Goal: Information Seeking & Learning: Learn about a topic

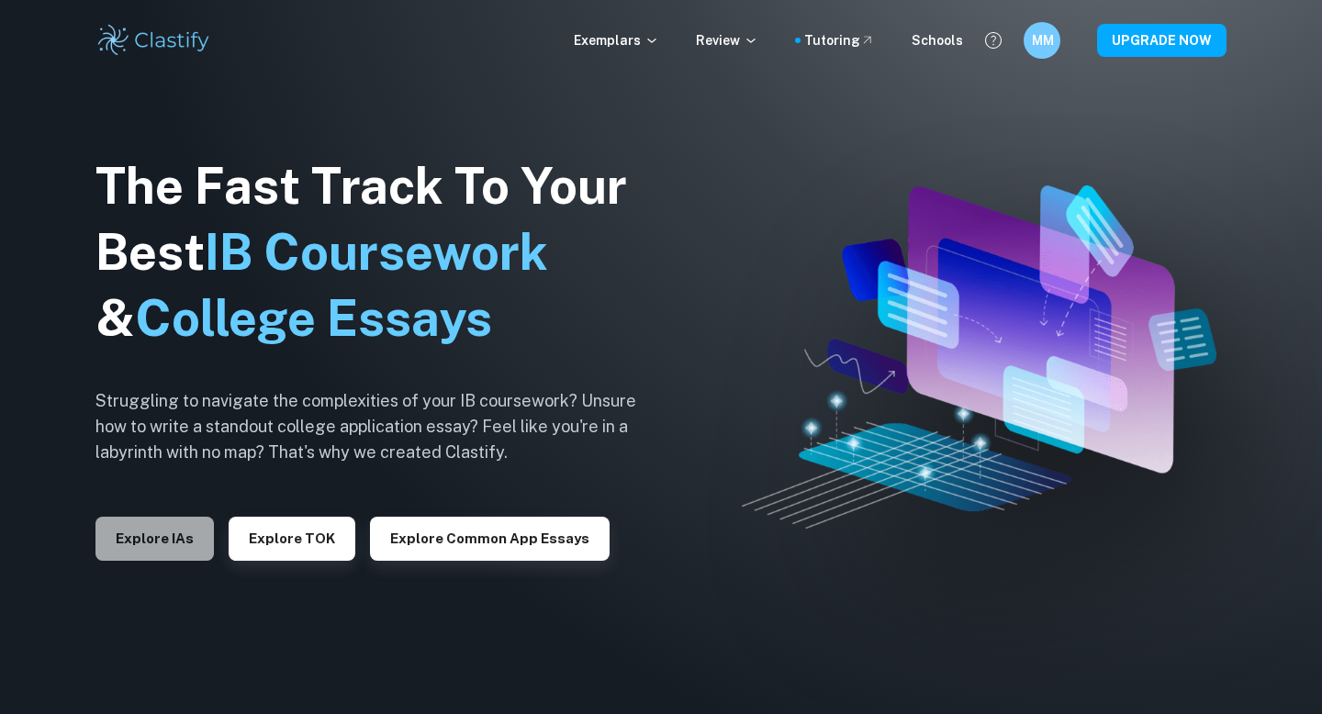
click at [171, 536] on button "Explore IAs" at bounding box center [154, 539] width 118 height 44
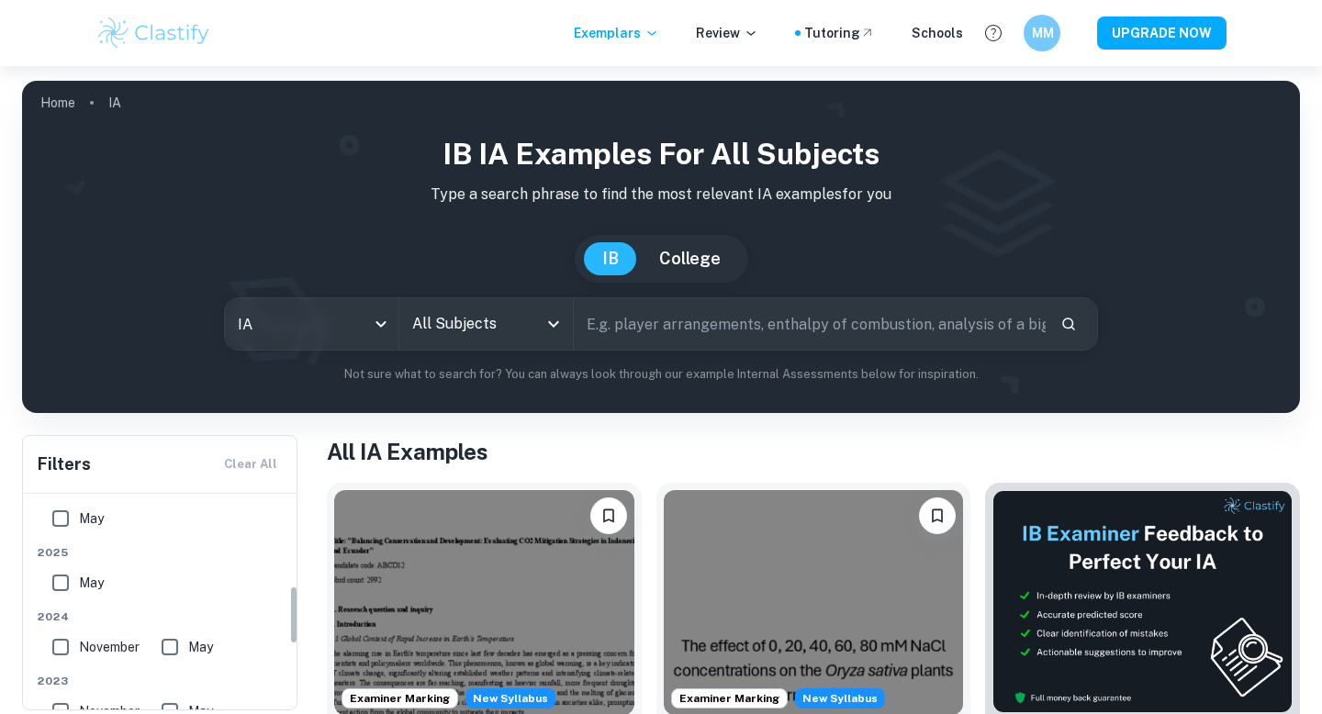
scroll to position [337, 0]
click at [63, 521] on input "May" at bounding box center [60, 513] width 37 height 37
checkbox input "true"
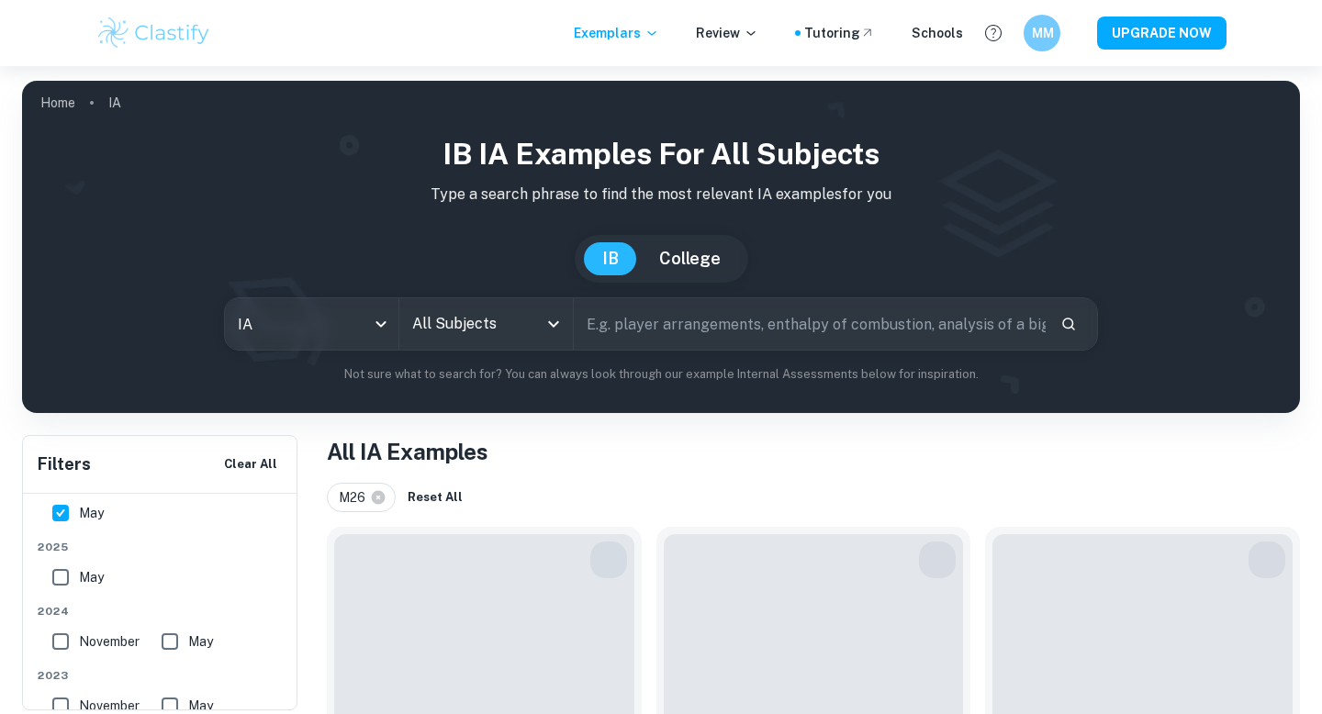
click at [63, 581] on input "May" at bounding box center [60, 577] width 37 height 37
checkbox input "true"
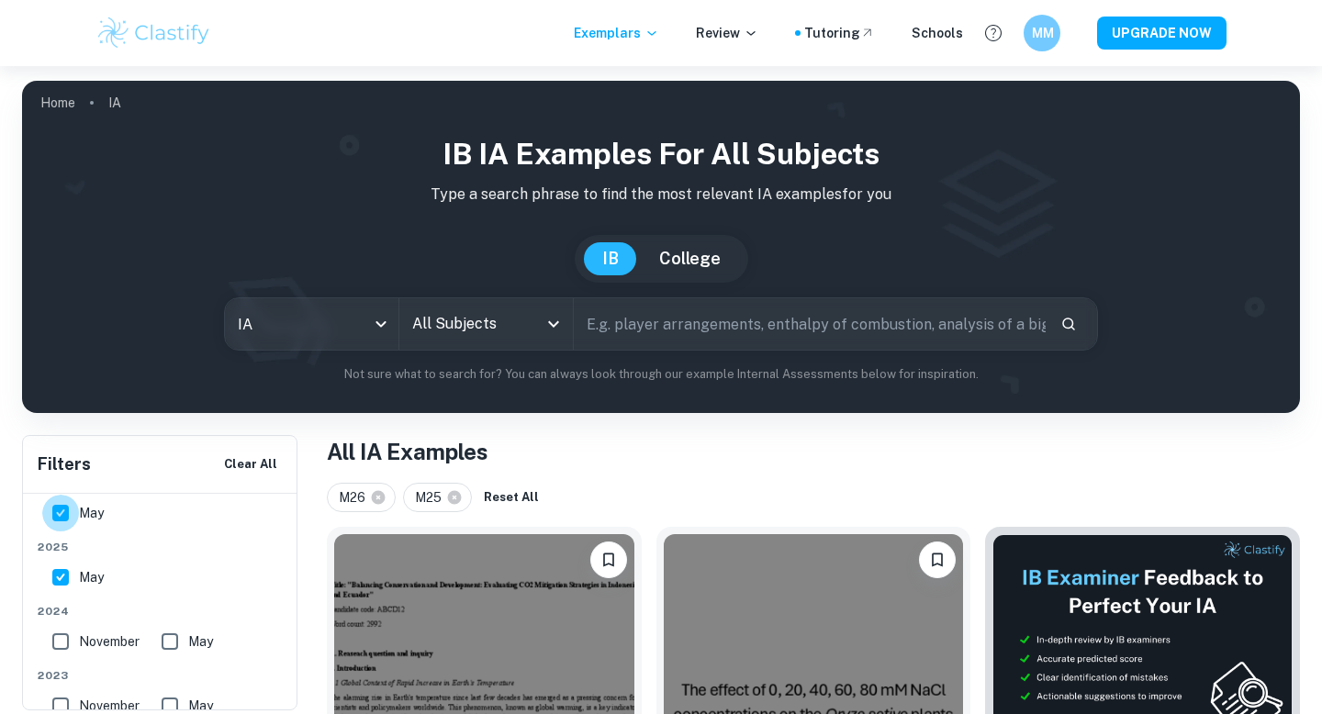
click at [57, 520] on input "May" at bounding box center [60, 513] width 37 height 37
checkbox input "false"
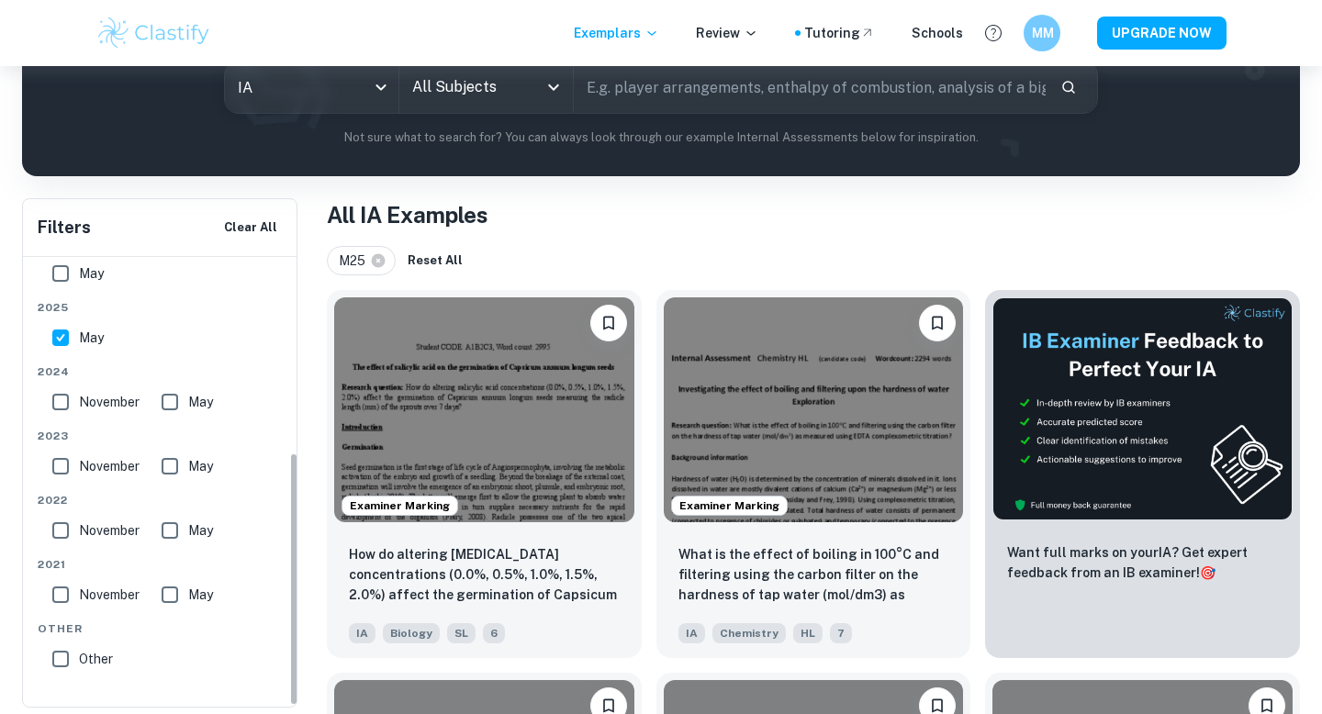
scroll to position [341, 0]
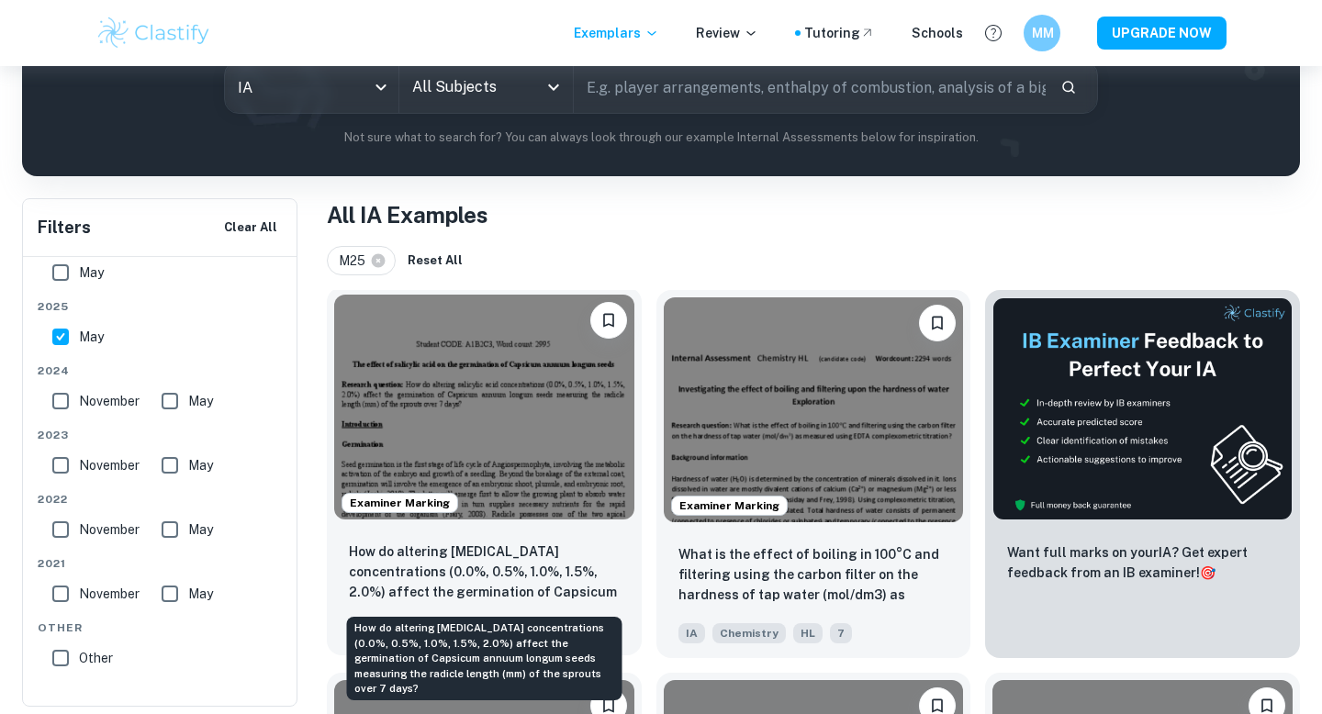
click at [487, 566] on p "How do altering [MEDICAL_DATA] concentrations (0.0%, 0.5%, 1.0%, 1.5%, 2.0%) af…" at bounding box center [484, 573] width 271 height 62
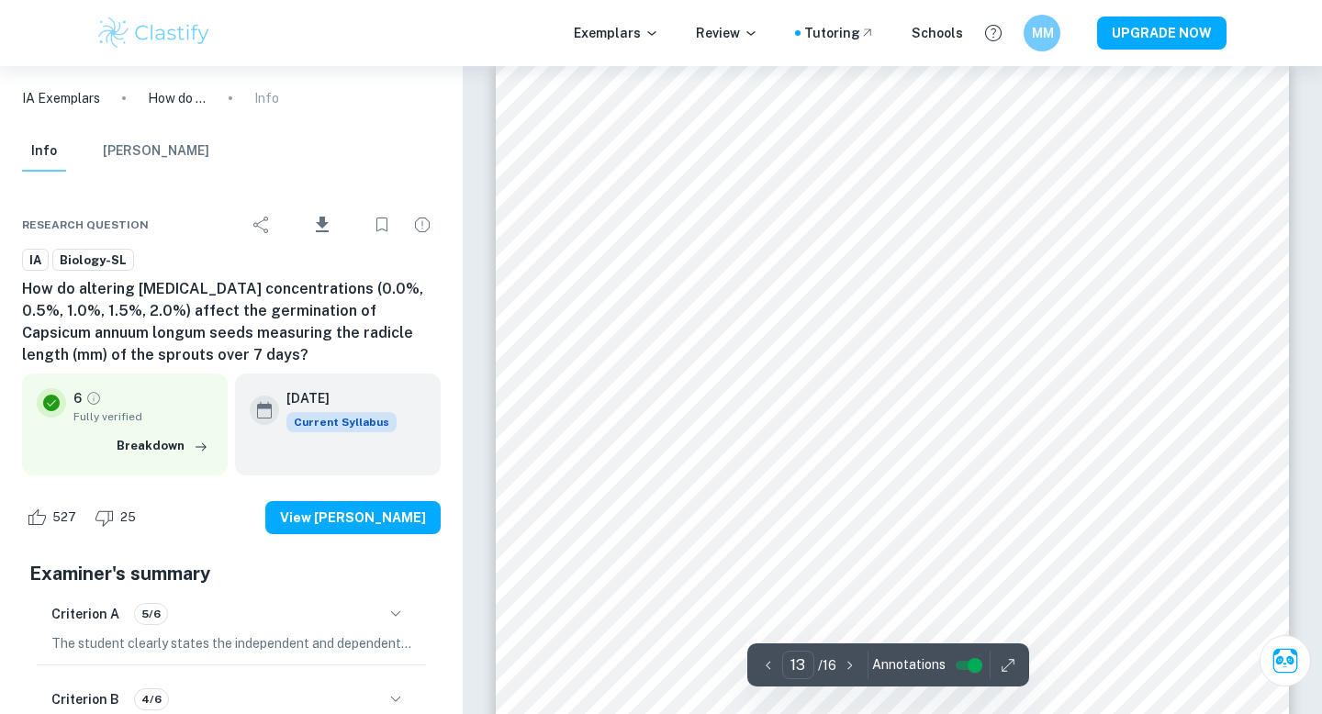
scroll to position [13956, 0]
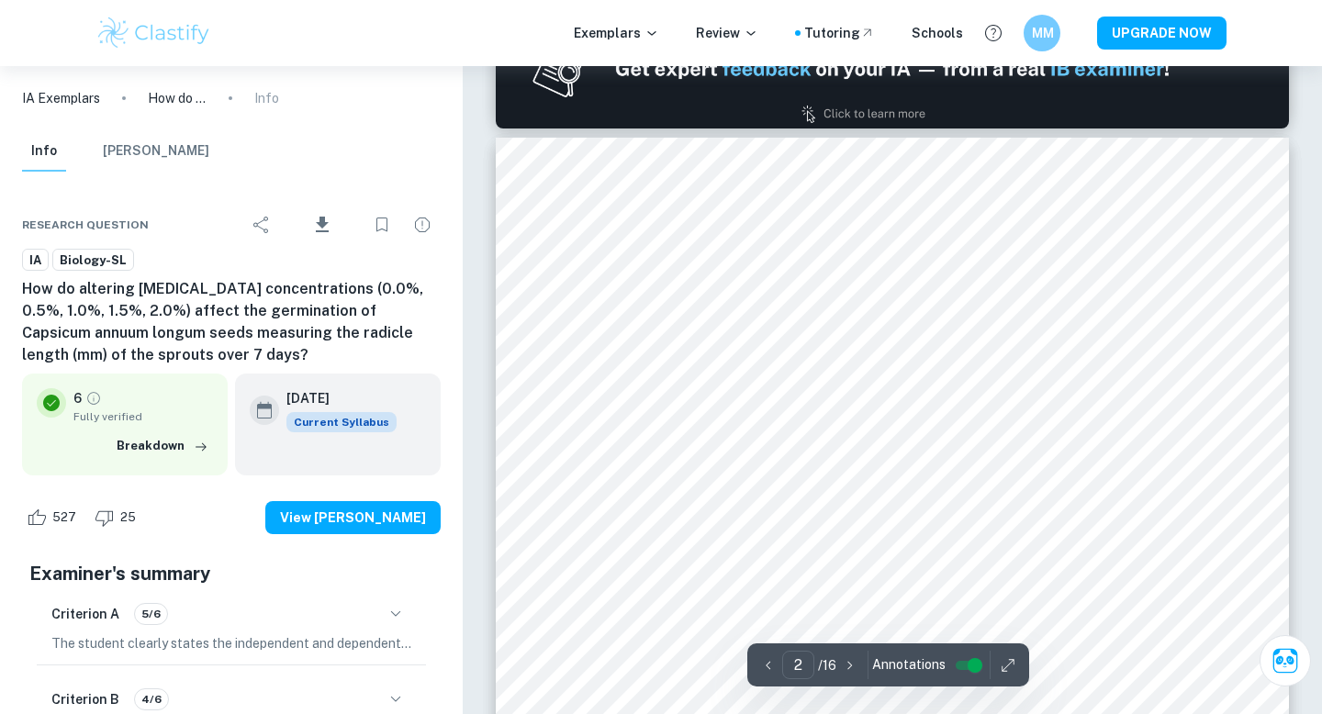
type input "1"
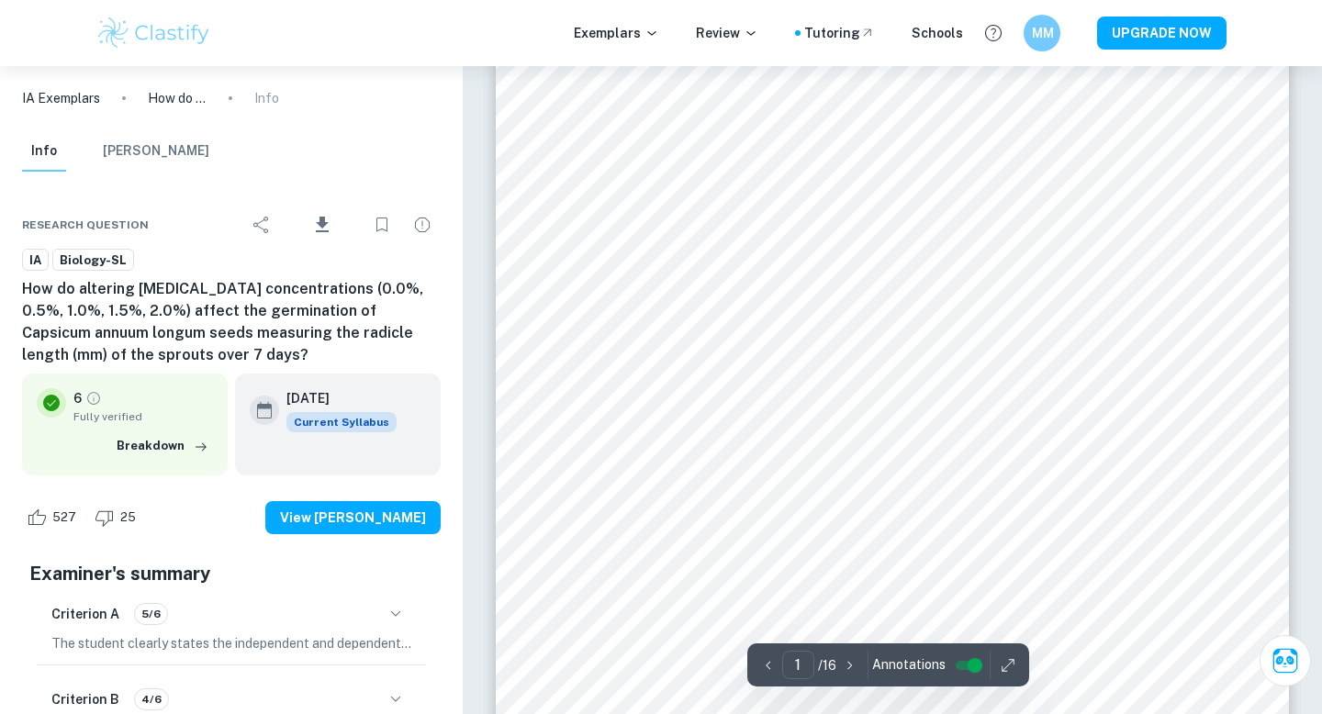
scroll to position [0, 0]
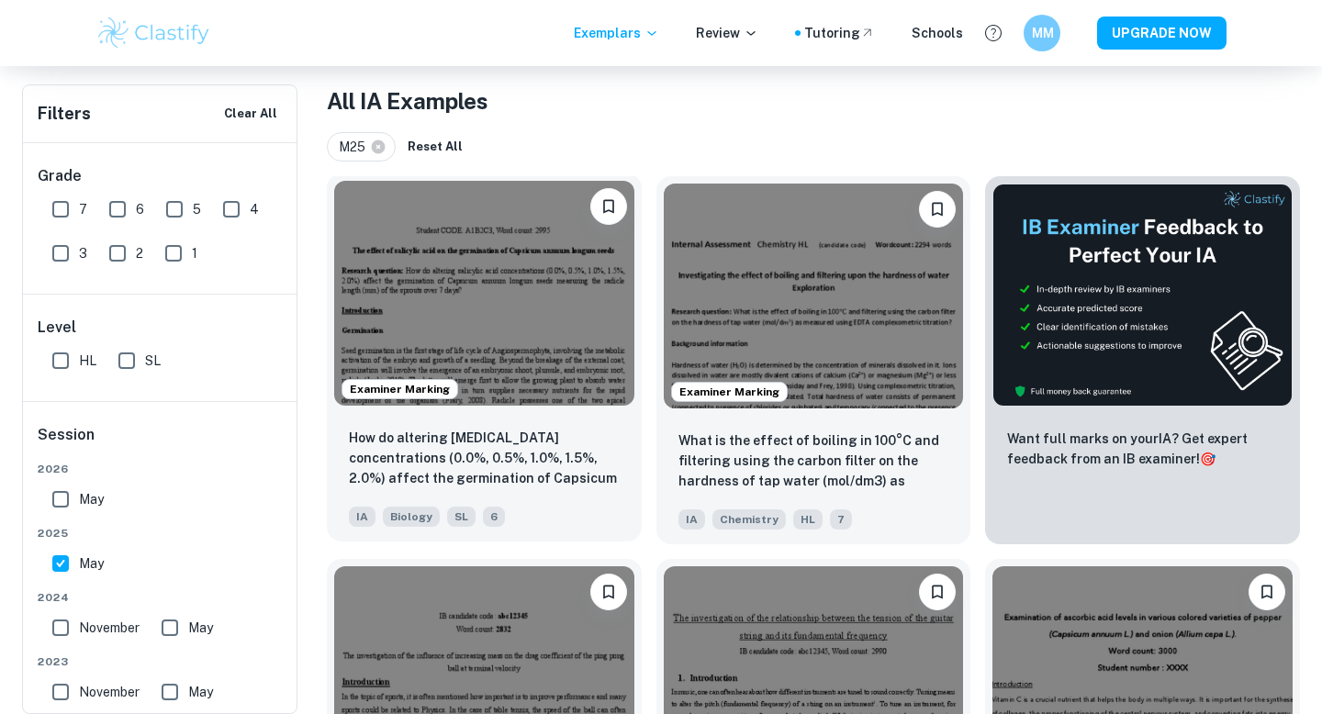
scroll to position [379, 0]
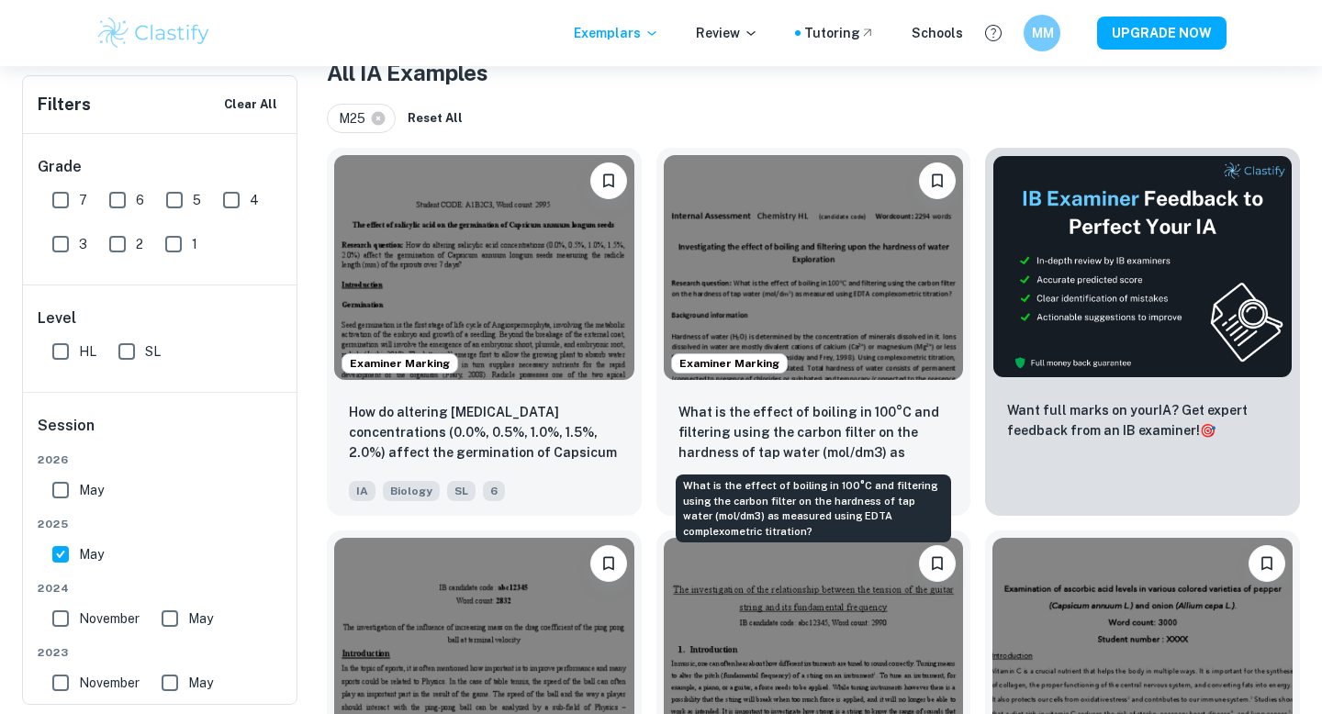
click at [844, 483] on div "What is the effect of boiling in 100°C and filtering using the carbon filter on…" at bounding box center [813, 509] width 275 height 68
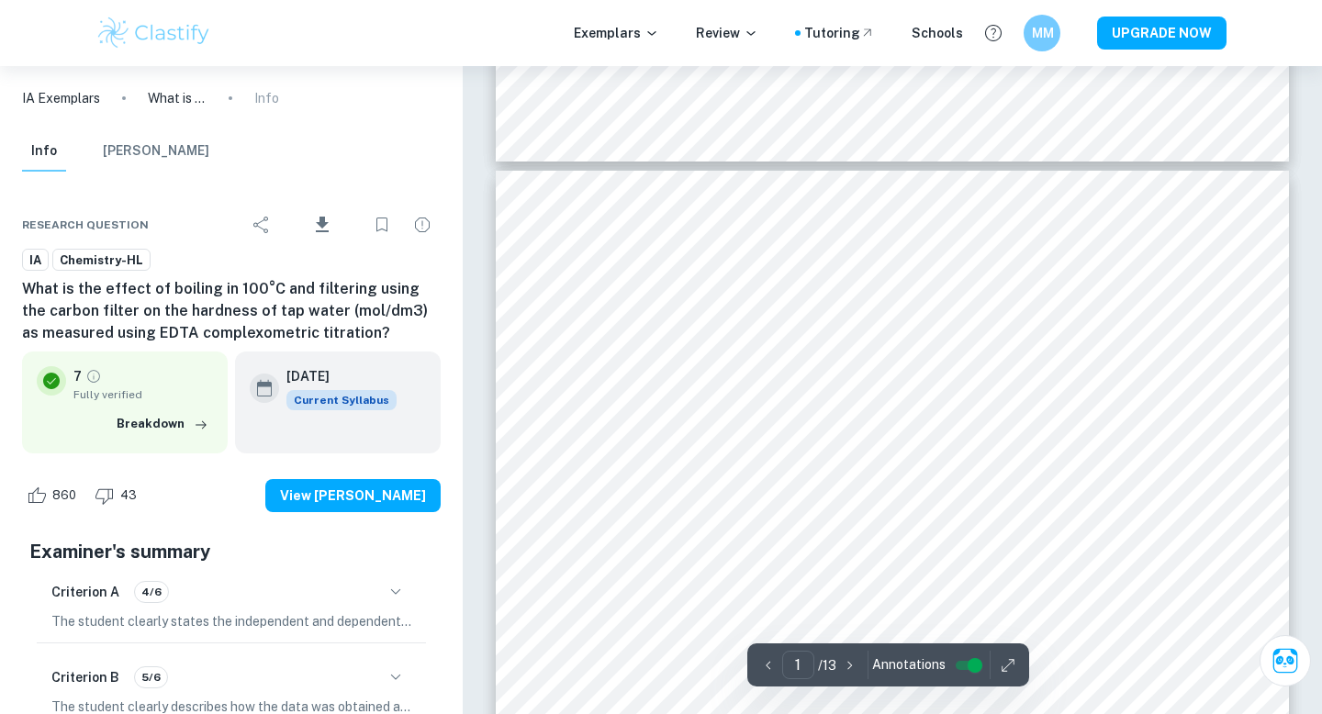
type input "2"
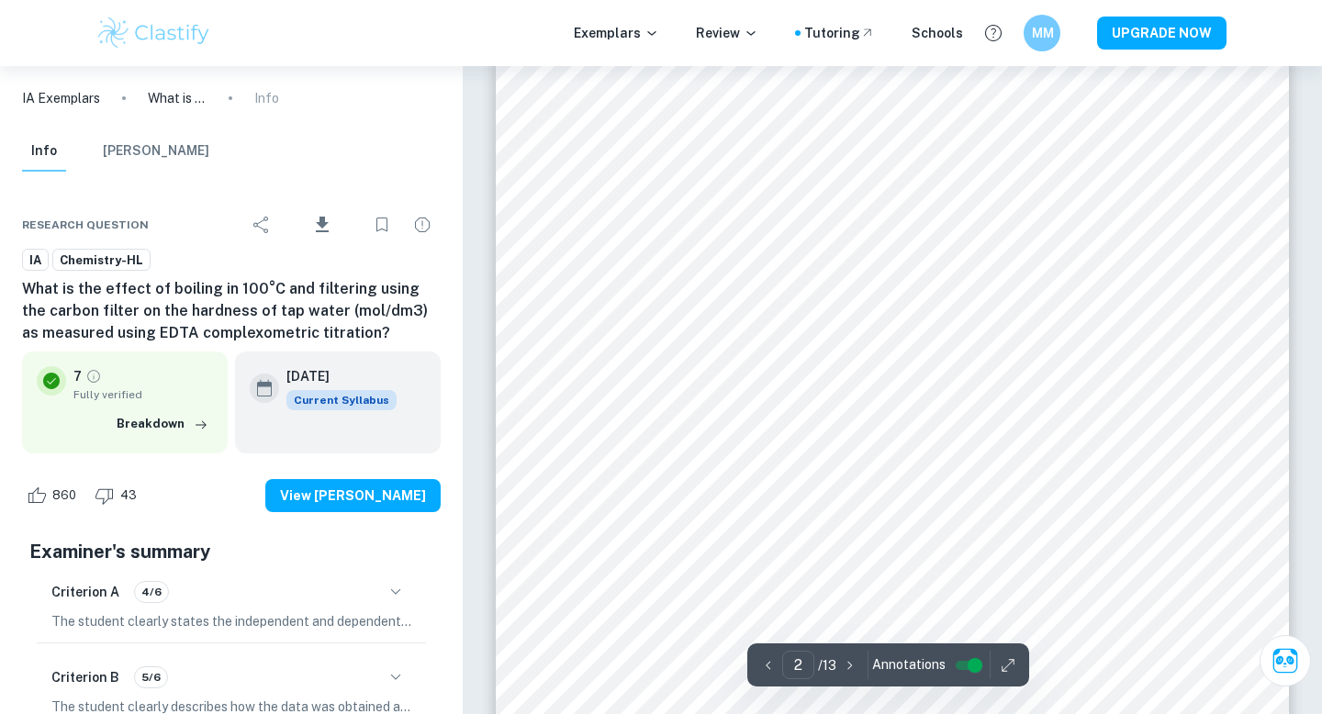
scroll to position [1827, 0]
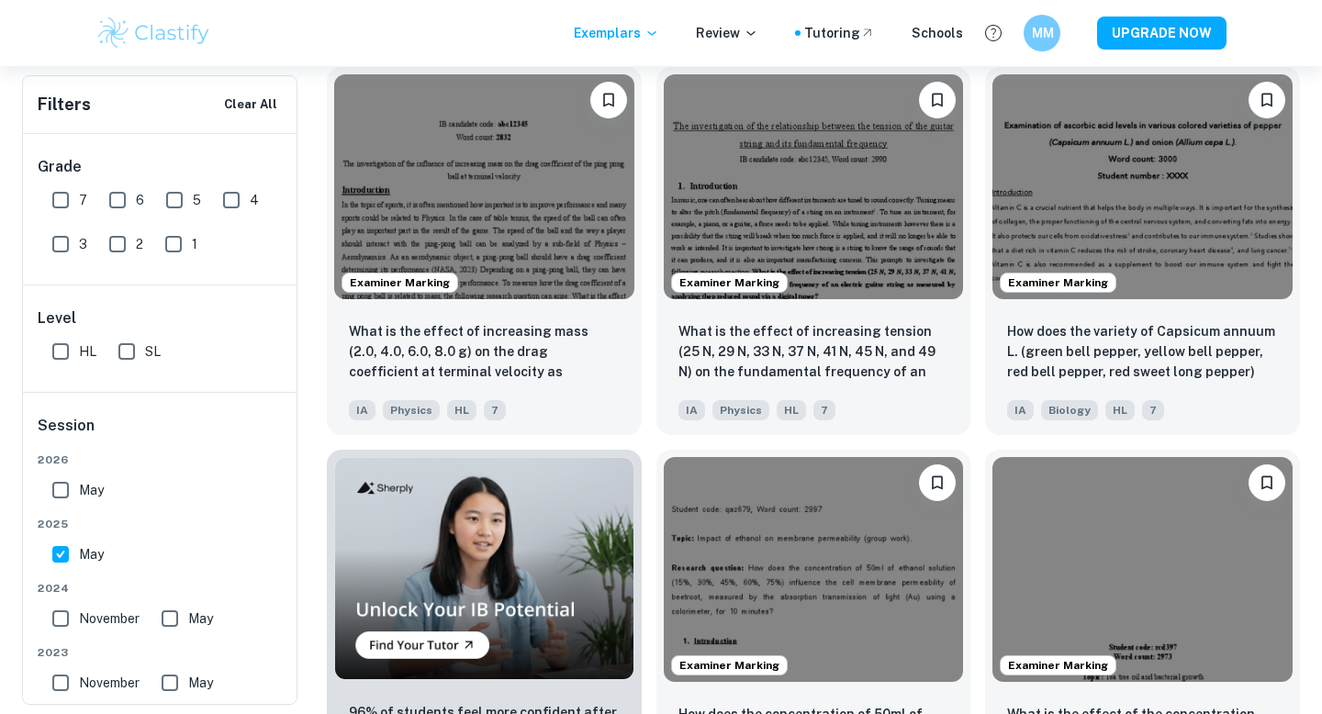
scroll to position [861, 0]
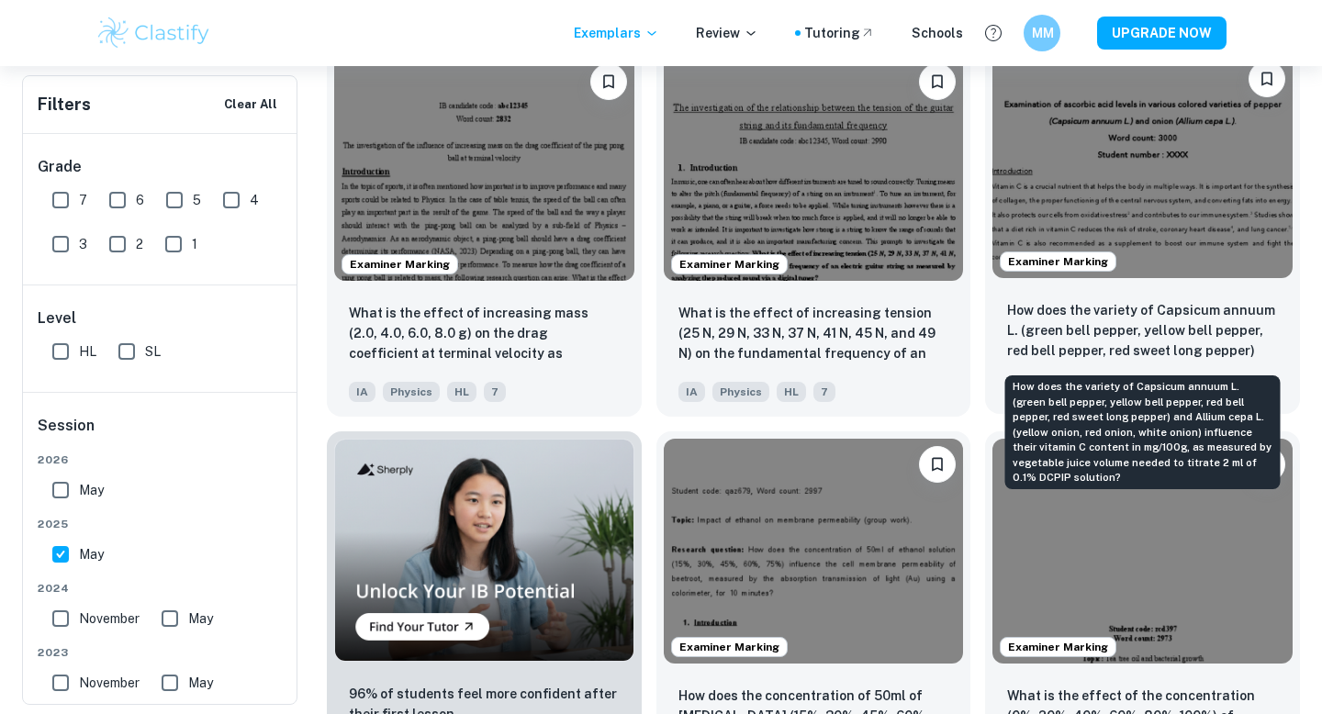
click at [1102, 344] on p "How does the variety of Capsicum annuum L. (green bell pepper, yellow bell pepp…" at bounding box center [1142, 331] width 271 height 62
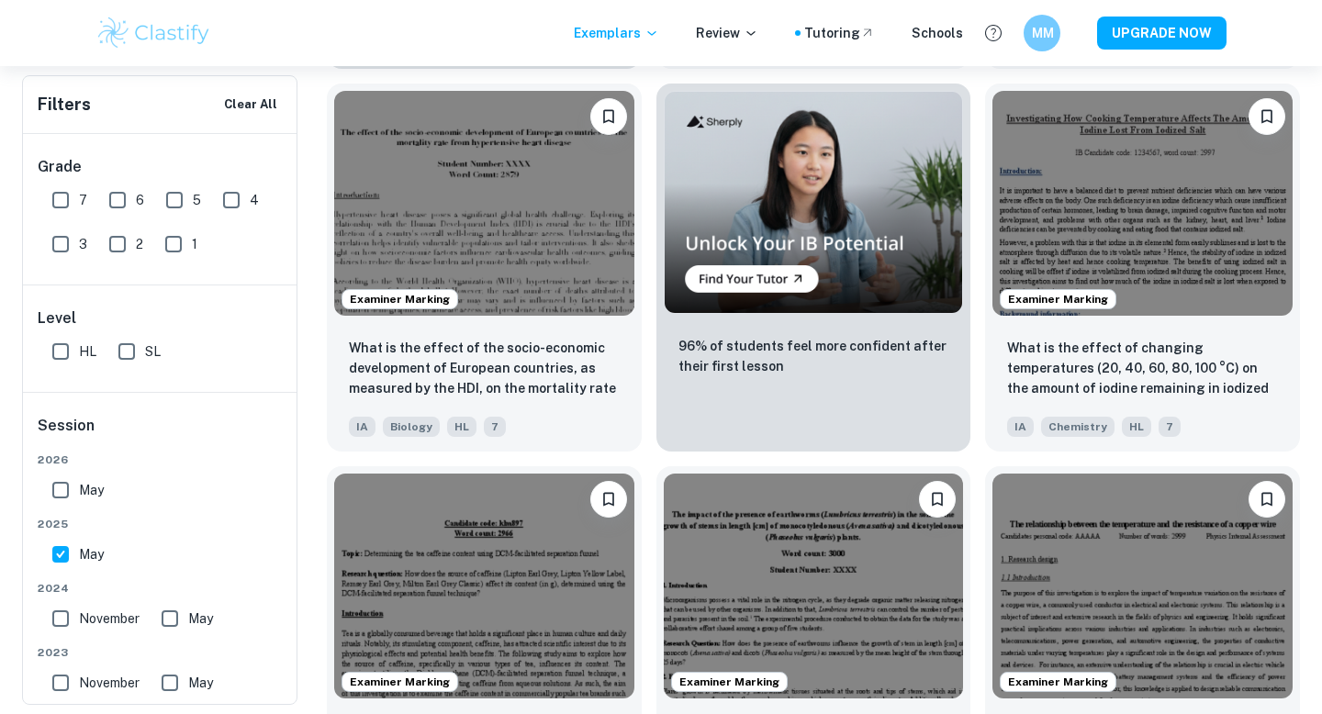
scroll to position [3132, 0]
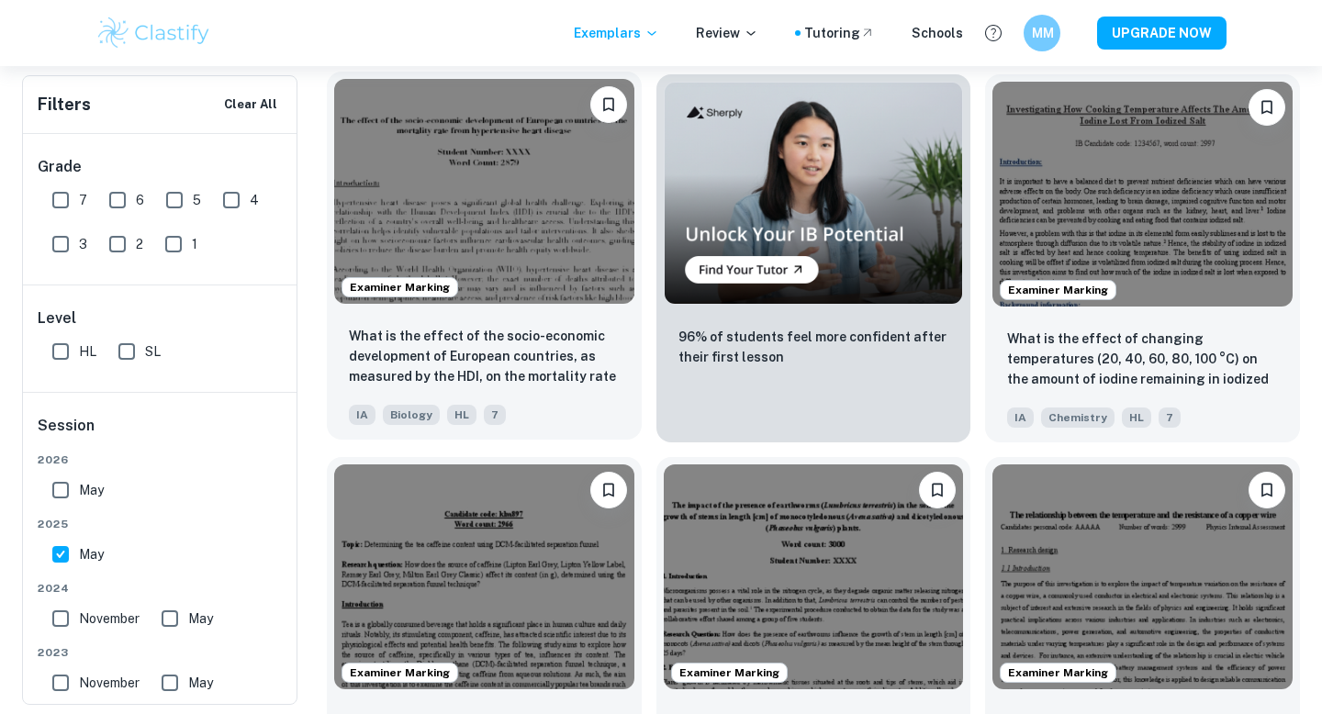
click at [509, 391] on div "What is the effect of the socio-economic development of European countries, as …" at bounding box center [484, 375] width 315 height 129
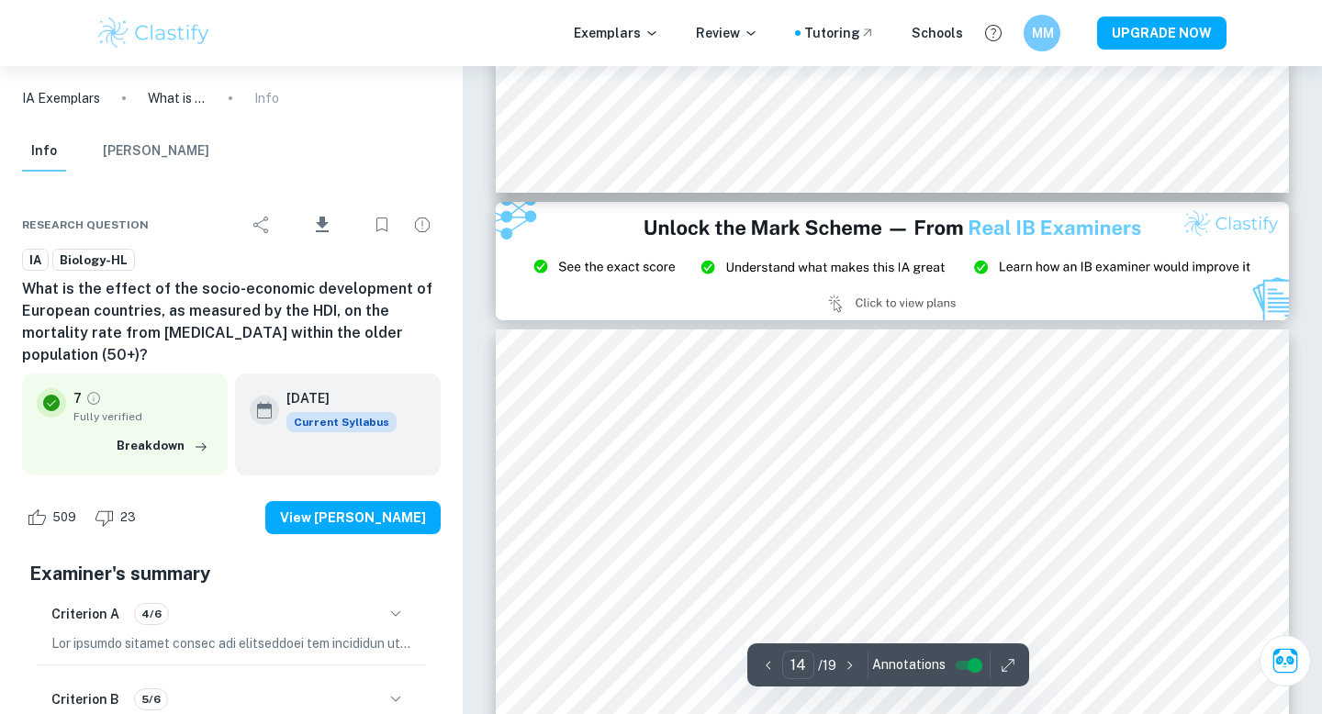
type input "15"
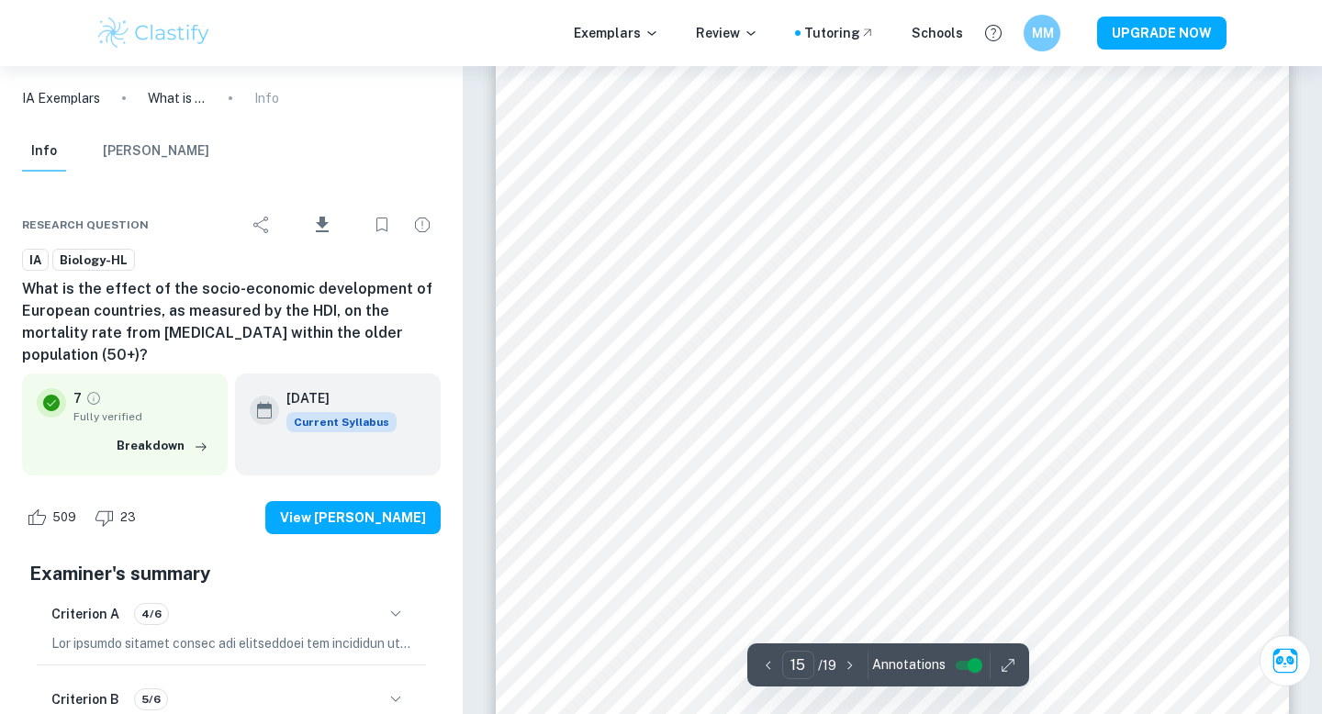
scroll to position [16387, 0]
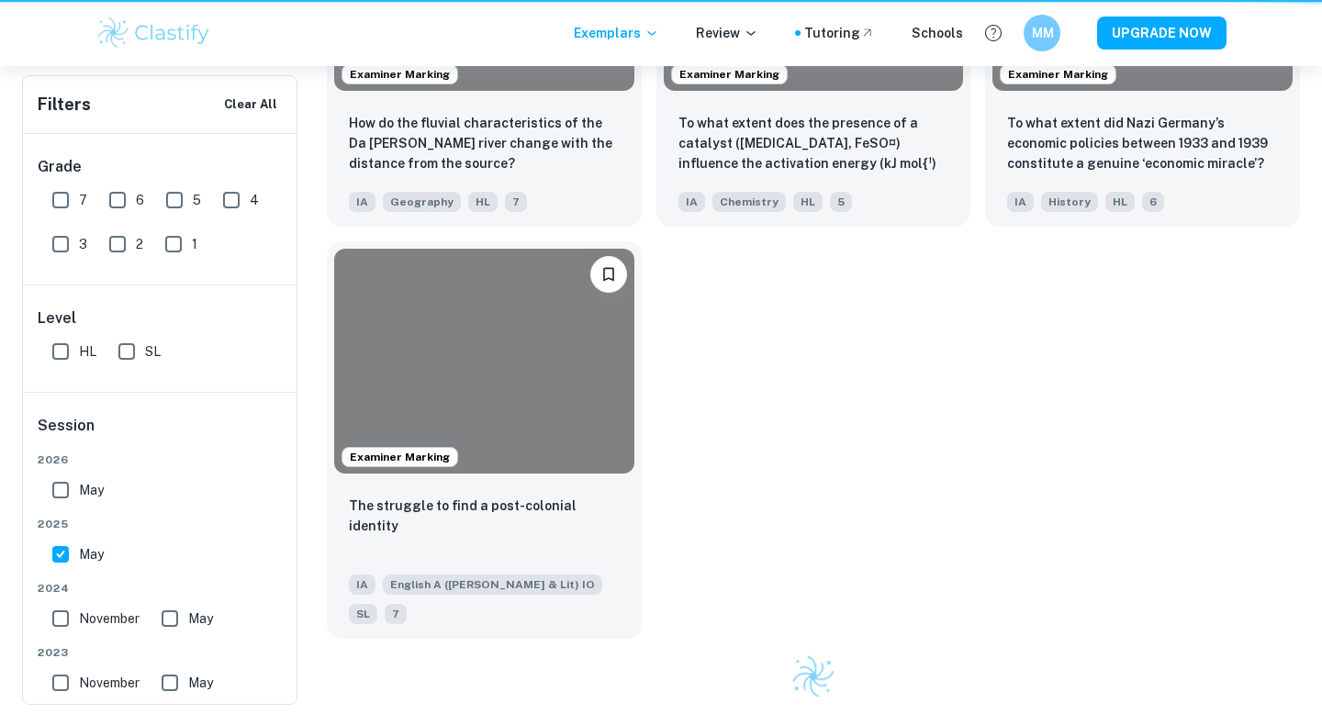
scroll to position [3132, 0]
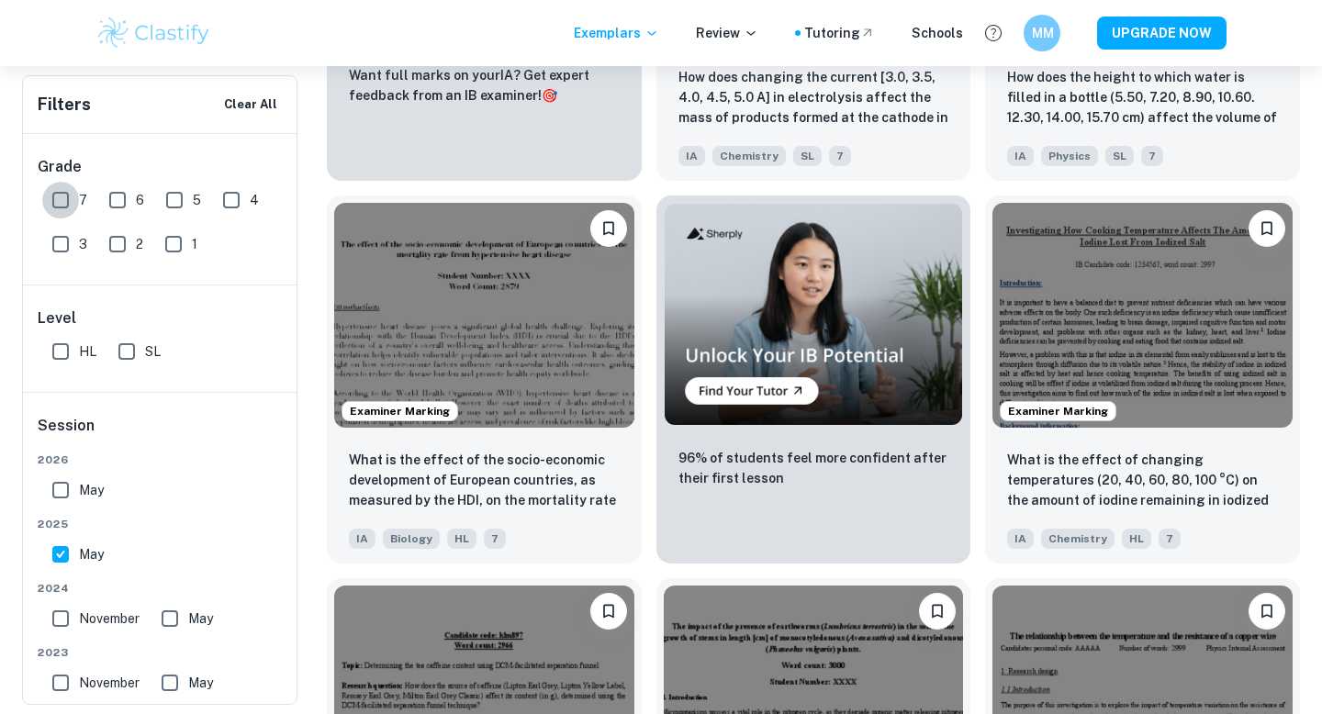
click at [63, 207] on input "7" at bounding box center [60, 200] width 37 height 37
checkbox input "true"
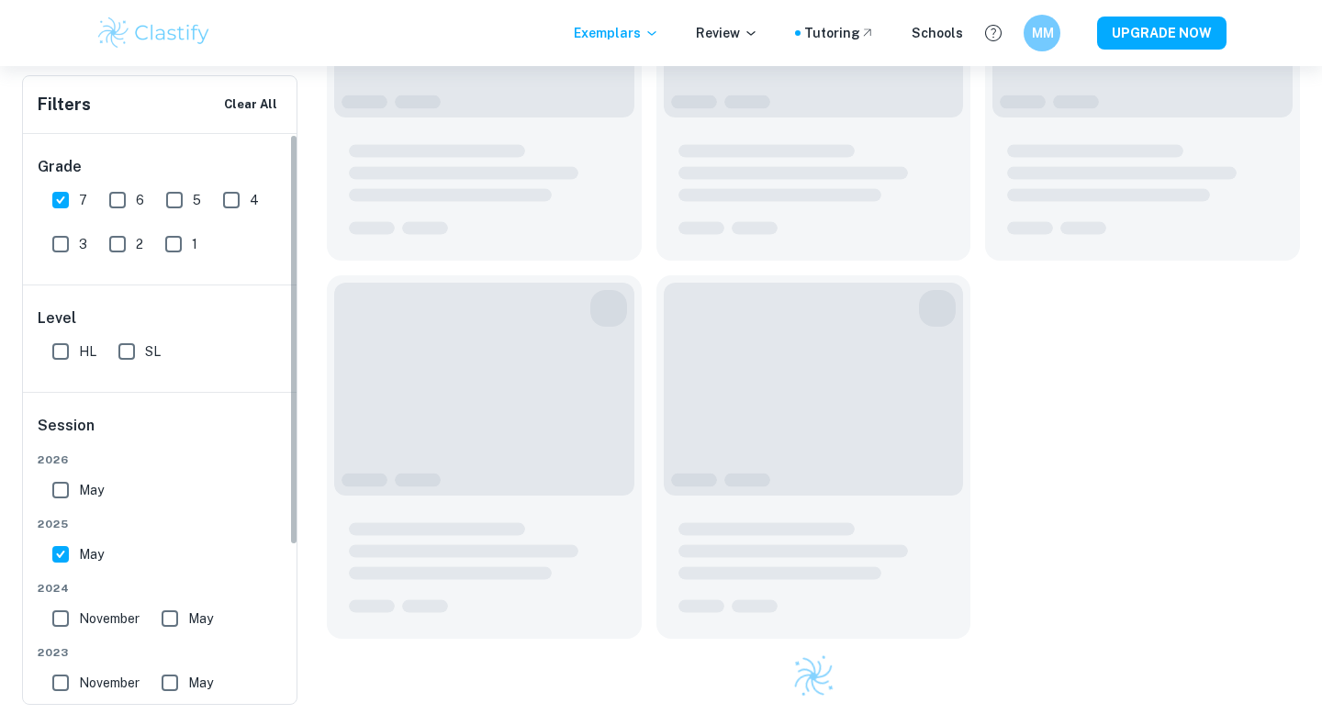
click at [121, 207] on input "6" at bounding box center [117, 200] width 37 height 37
checkbox input "true"
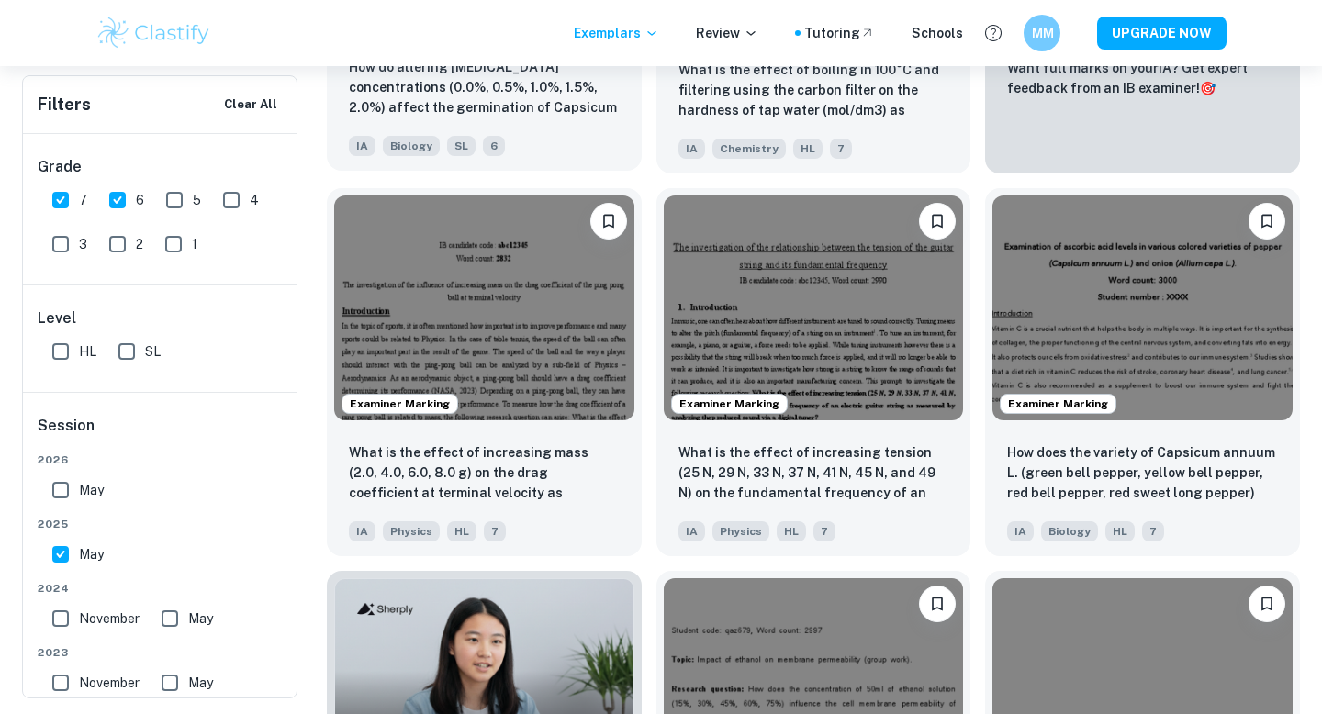
scroll to position [0, 0]
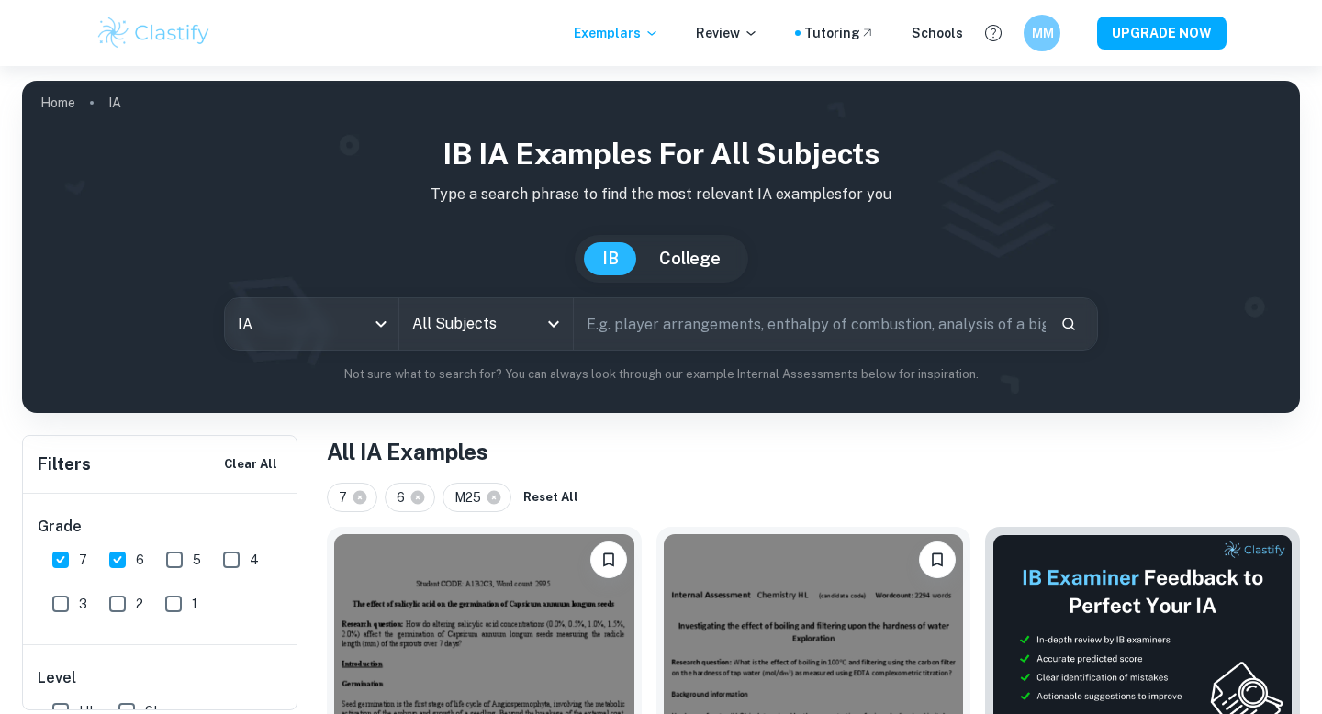
click at [587, 337] on input "text" at bounding box center [810, 323] width 472 height 51
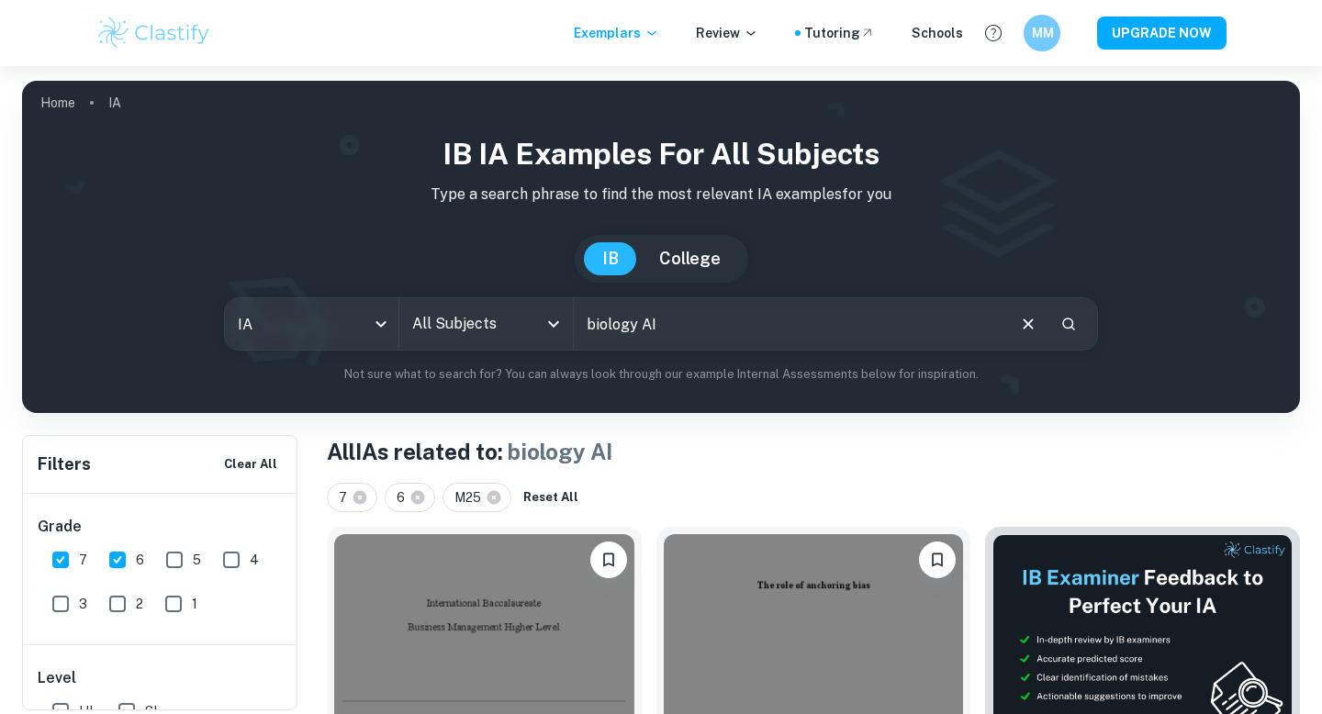
click at [694, 345] on input "biology AI" at bounding box center [789, 323] width 430 height 51
type input "biology IA"
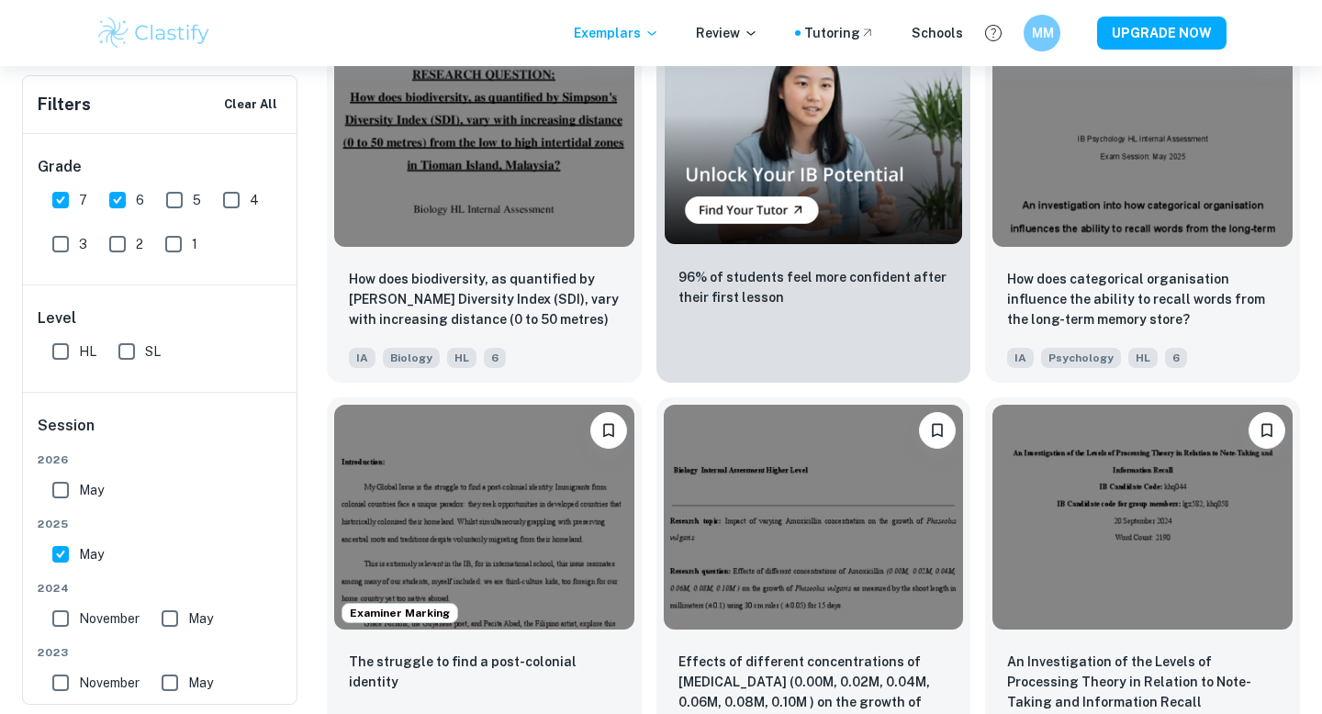
scroll to position [3248, 0]
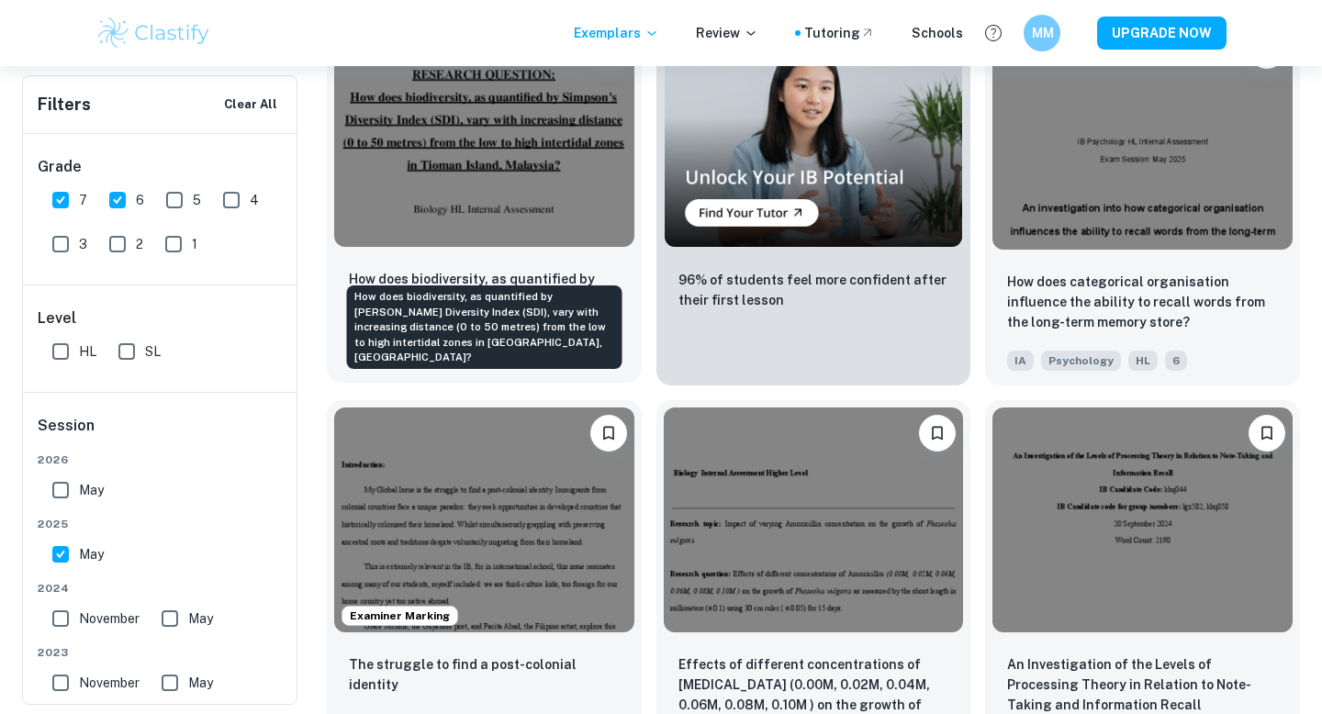
click at [509, 269] on p "How does biodiversity, as quantified by [PERSON_NAME] Diversity Index (SDI), va…" at bounding box center [484, 300] width 271 height 62
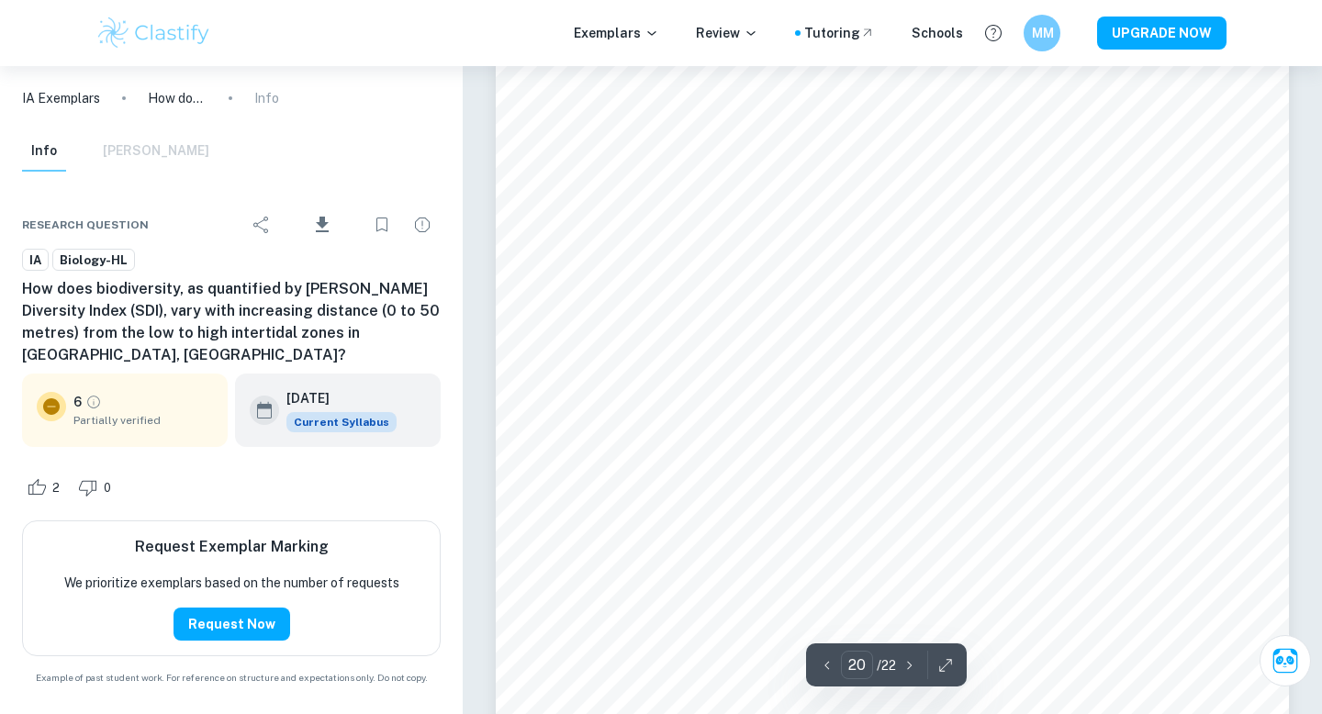
scroll to position [22249, 0]
type input "19"
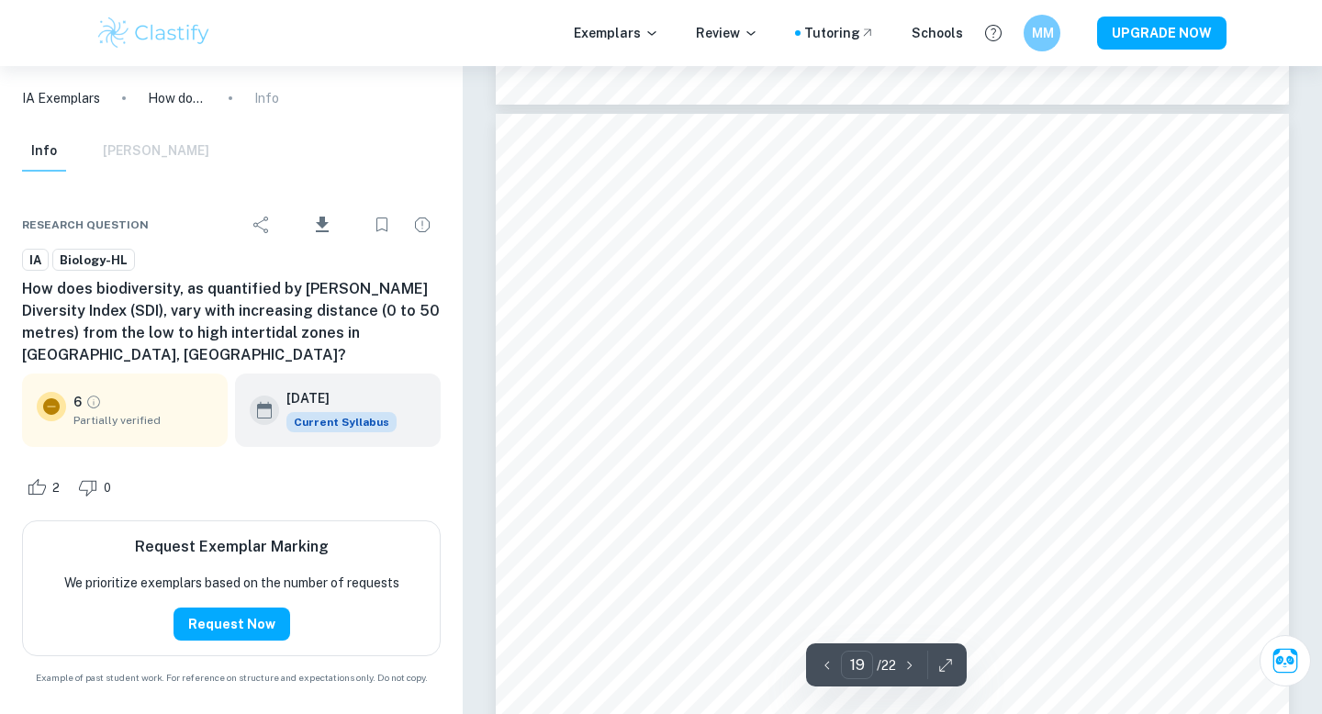
scroll to position [20806, 0]
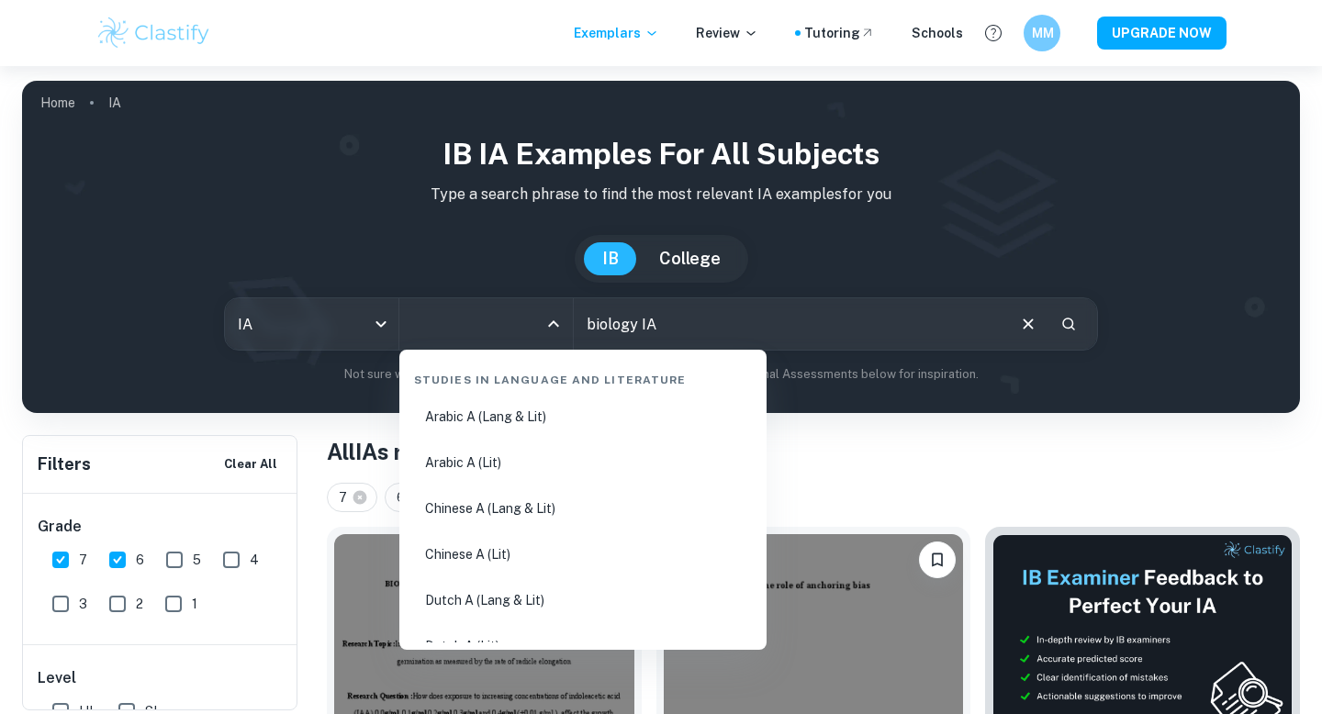
click at [448, 321] on input "All Subjects" at bounding box center [472, 324] width 129 height 35
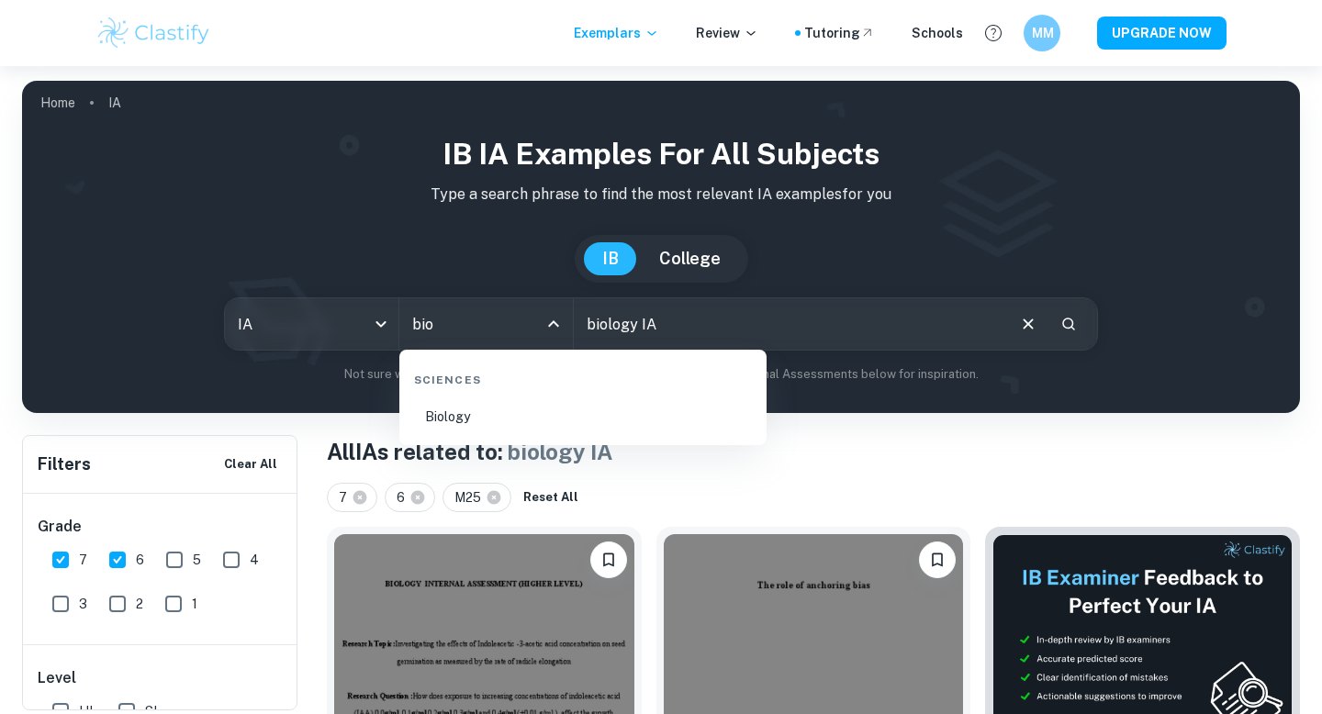
click at [434, 422] on li "Biology" at bounding box center [583, 417] width 352 height 42
type input "Biology"
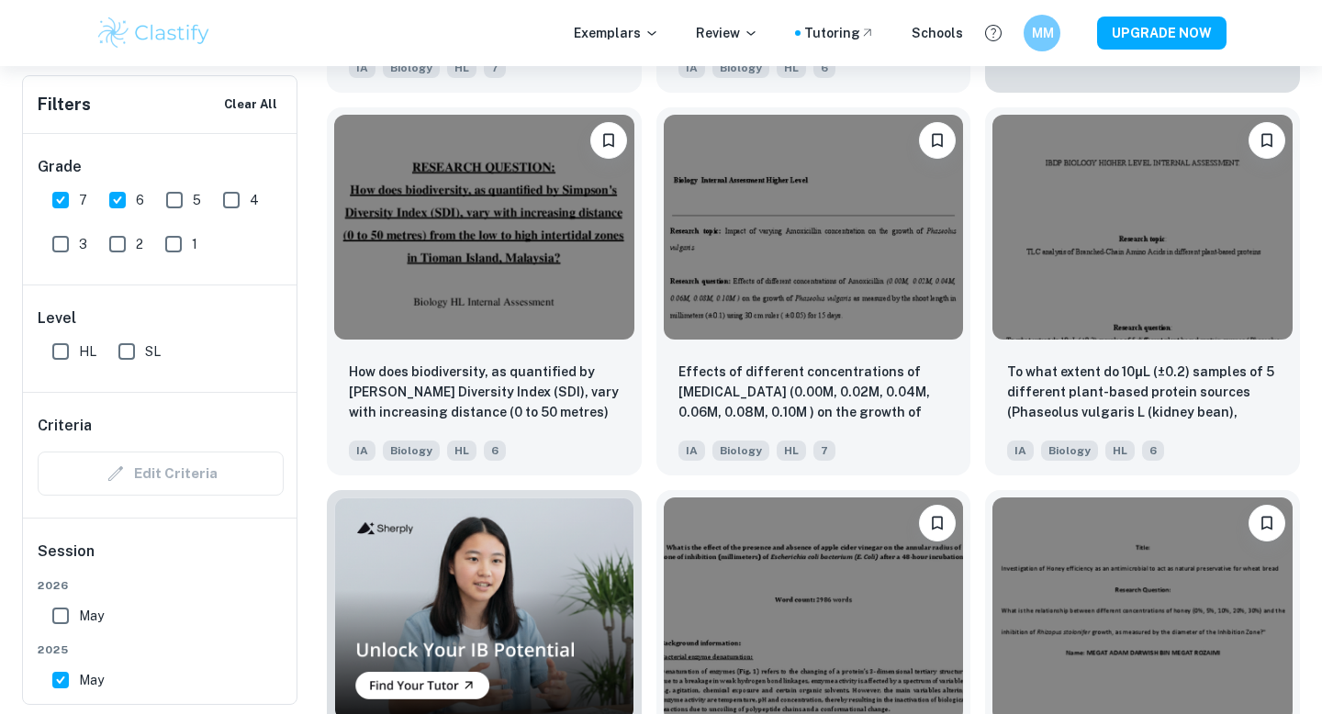
scroll to position [970, 0]
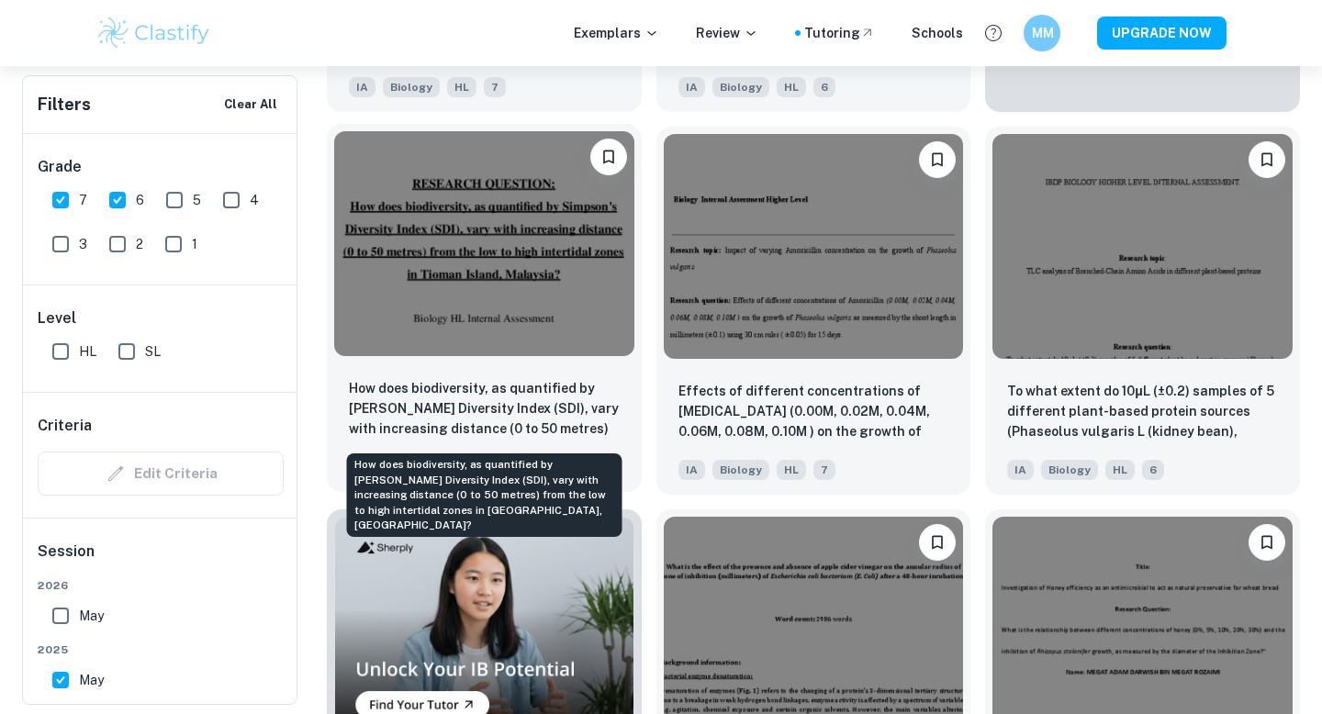
click at [518, 431] on p "How does biodiversity, as quantified by [PERSON_NAME] Diversity Index (SDI), va…" at bounding box center [484, 409] width 271 height 62
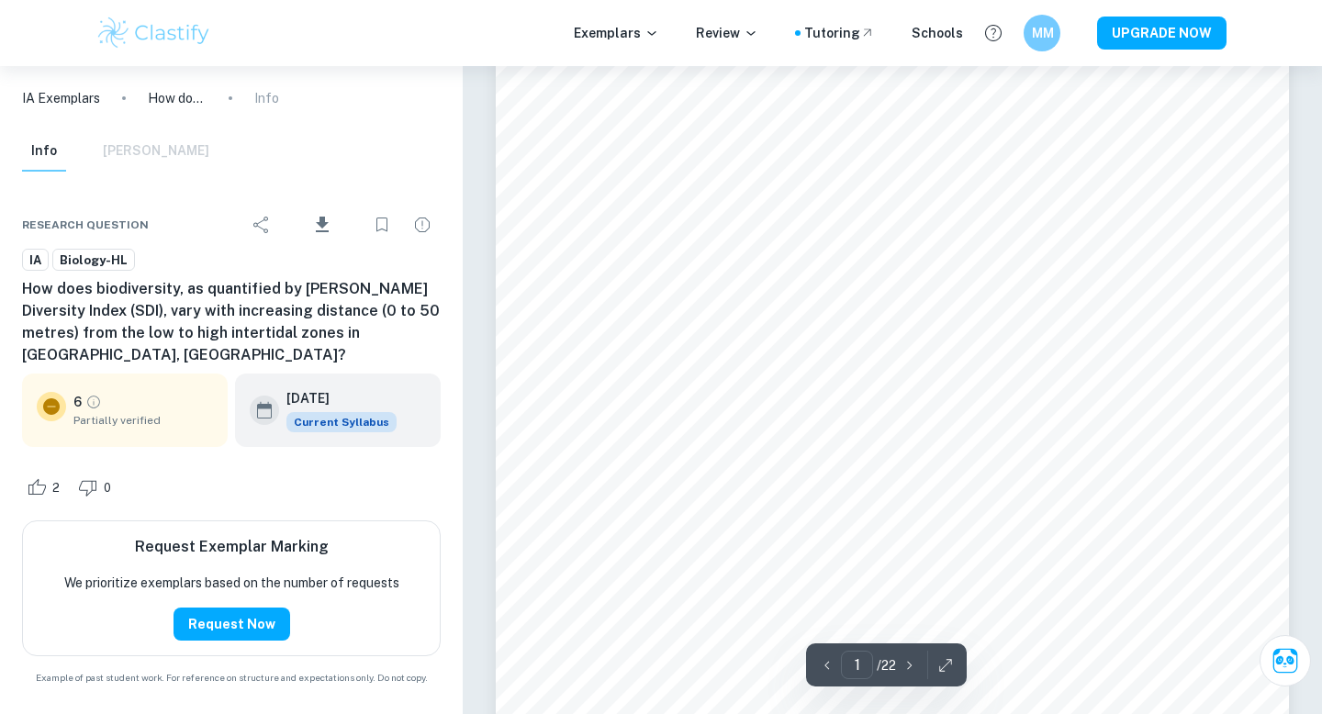
scroll to position [71, 0]
